Goal: Navigation & Orientation: Find specific page/section

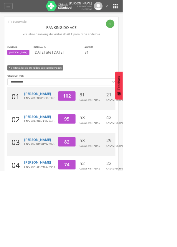
click at [177, 67] on html " Supervisão Ranking Aplicativo desatualizado Última sincronização Mapa de ende…" at bounding box center [88, 123] width 177 height 247
